Goal: Find specific page/section: Find specific page/section

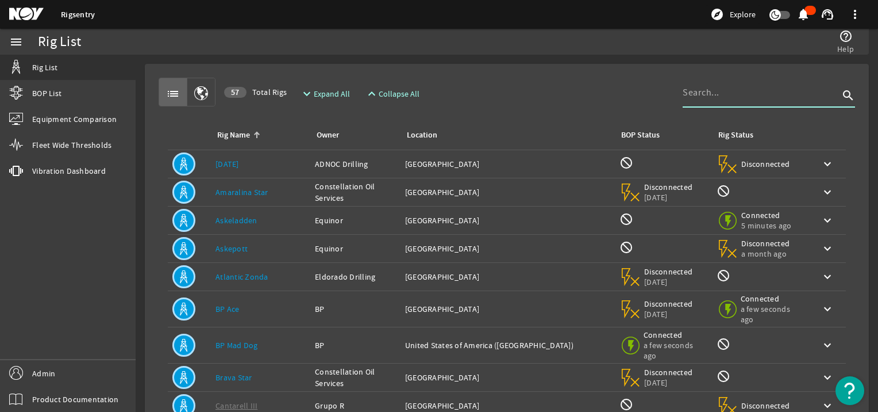
click at [690, 93] on input at bounding box center [761, 93] width 156 height 14
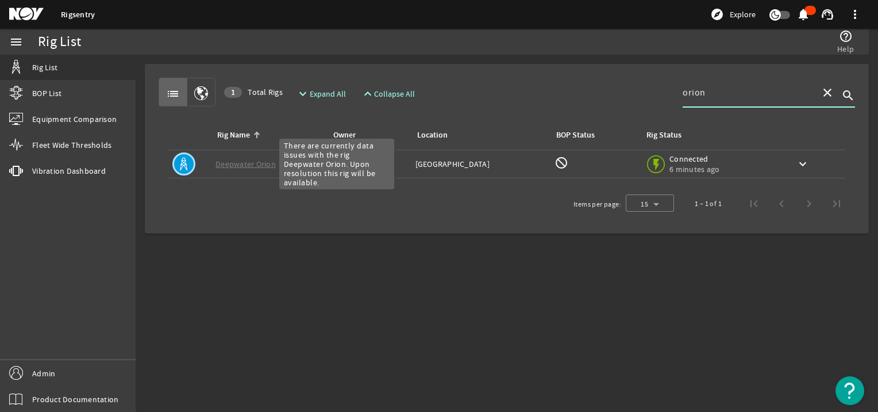
type input "orion"
click at [242, 168] on link "Deepwater Orion" at bounding box center [246, 164] width 60 height 10
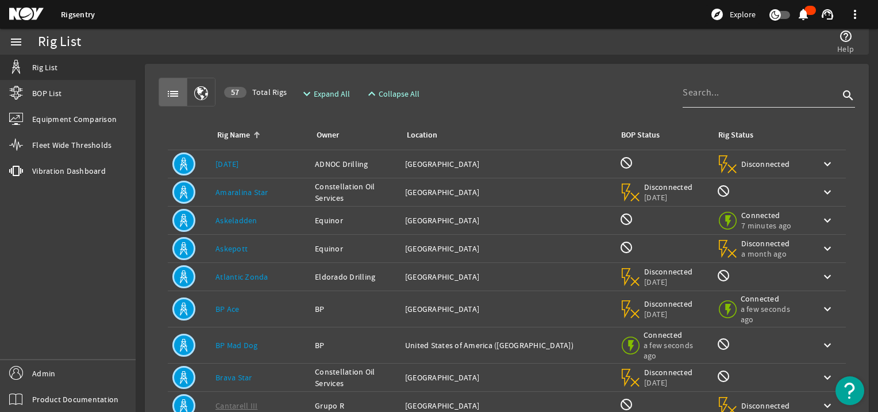
click at [772, 93] on input at bounding box center [761, 93] width 156 height 14
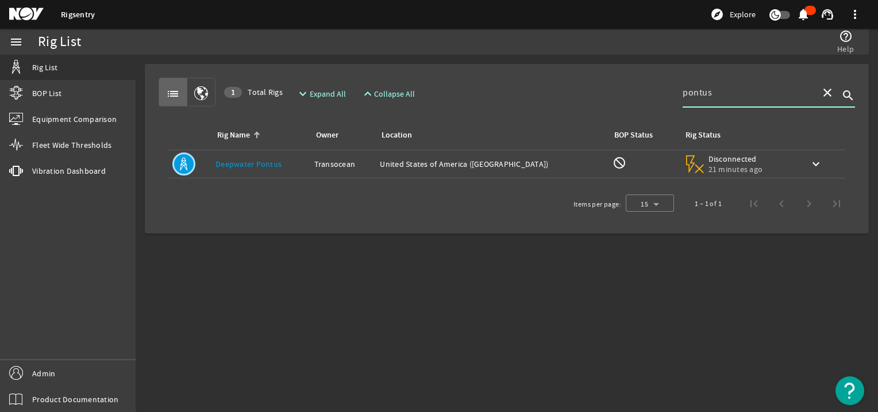
drag, startPoint x: 722, startPoint y: 90, endPoint x: 666, endPoint y: 90, distance: 56.3
click at [666, 90] on div "list 1 Total Rigs expand_more Expand All expand_less Collapse All pontus close …" at bounding box center [507, 92] width 697 height 29
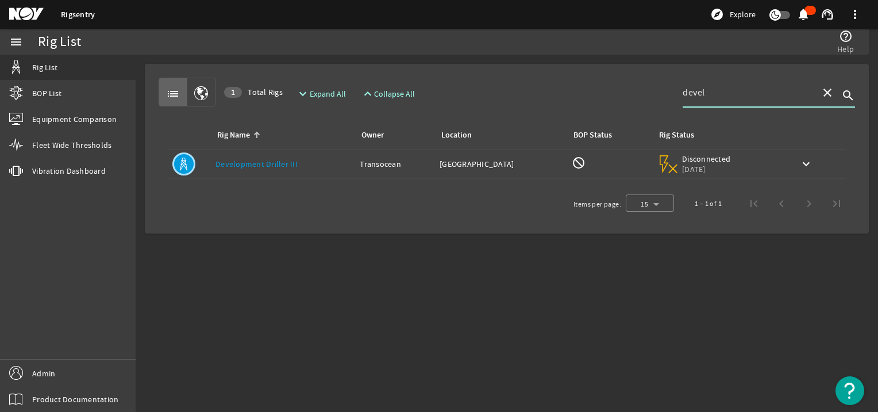
type input "devel"
